Goal: Use online tool/utility: Use online tool/utility

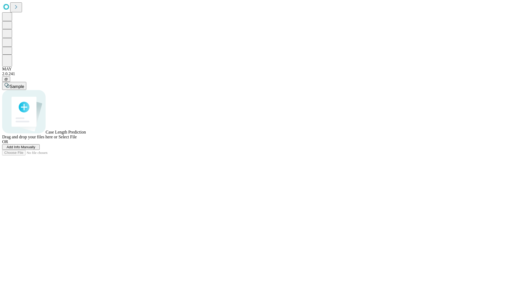
click at [35, 149] on span "Add Info Manually" at bounding box center [21, 147] width 29 height 4
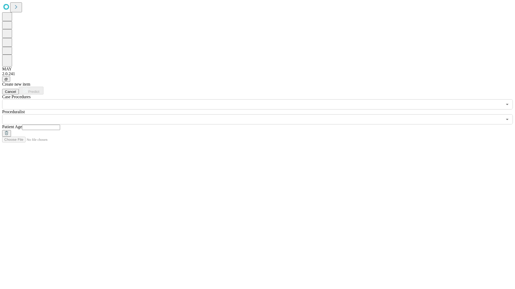
click at [60, 125] on input "text" at bounding box center [41, 127] width 38 height 5
type input "**"
click at [261, 114] on input "text" at bounding box center [252, 119] width 500 height 10
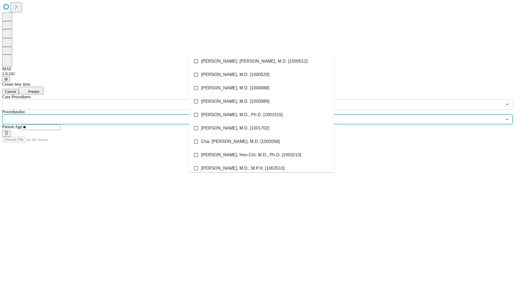
click at [261, 61] on li "[PERSON_NAME], [PERSON_NAME], M.D. [1000512]" at bounding box center [261, 61] width 145 height 13
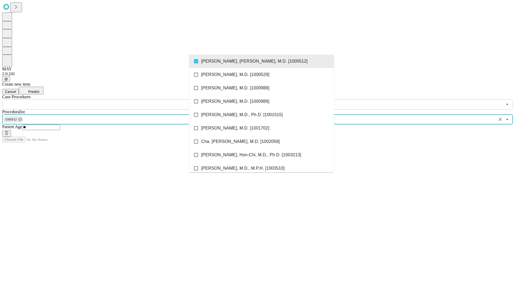
click at [113, 99] on input "text" at bounding box center [252, 104] width 500 height 10
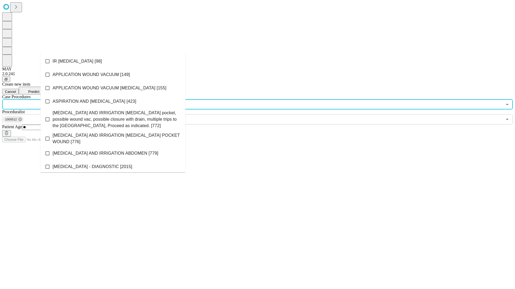
click at [113, 61] on li "IR [MEDICAL_DATA] [98]" at bounding box center [112, 61] width 145 height 13
click at [39, 90] on span "Predict" at bounding box center [33, 92] width 11 height 4
